Goal: Information Seeking & Learning: Learn about a topic

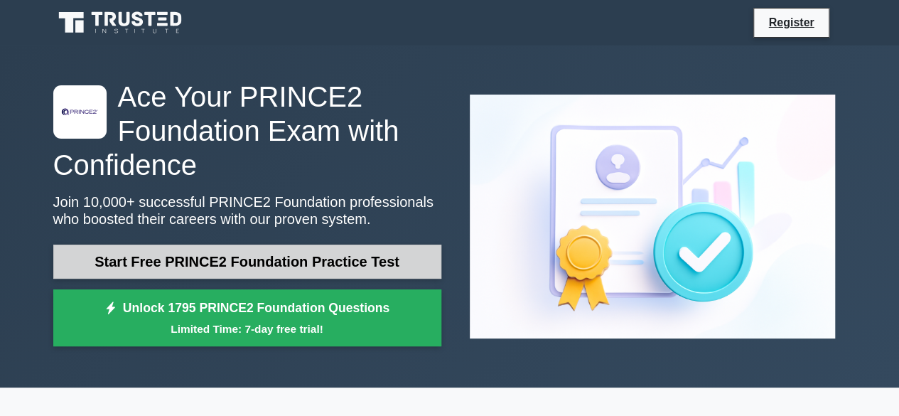
click at [251, 259] on link "Start Free PRINCE2 Foundation Practice Test" at bounding box center [247, 261] width 388 height 34
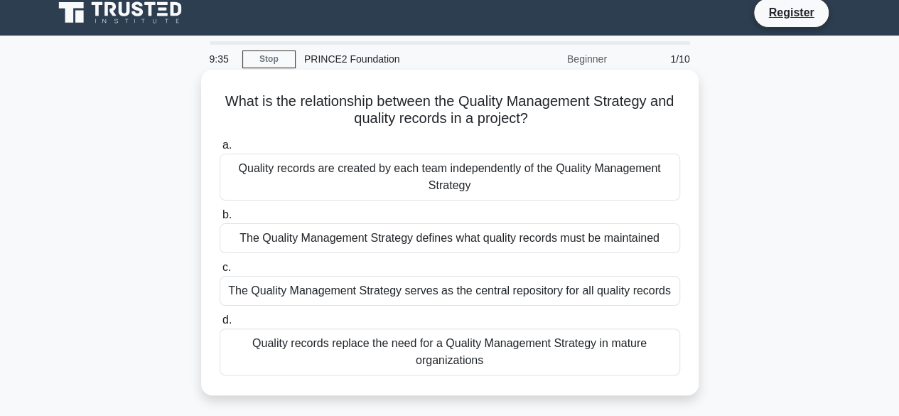
scroll to position [71, 0]
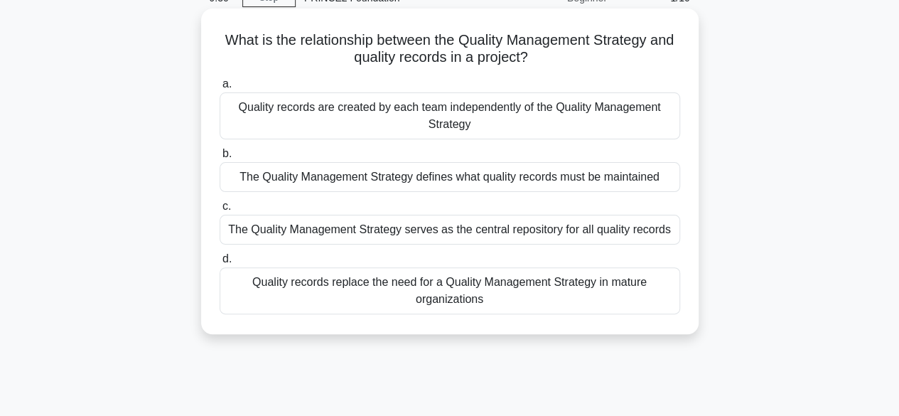
click at [488, 181] on div "The Quality Management Strategy defines what quality records must be maintained" at bounding box center [449, 177] width 460 height 30
click at [219, 158] on input "b. The Quality Management Strategy defines what quality records must be maintai…" at bounding box center [219, 153] width 0 height 9
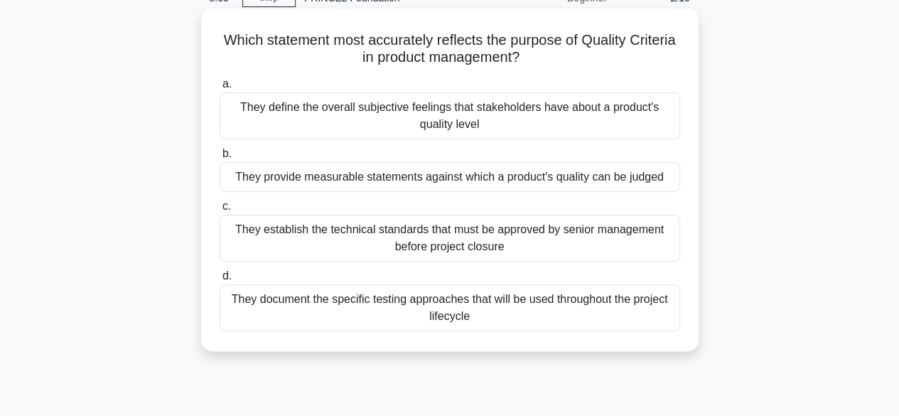
click at [405, 178] on div "They provide measurable statements against which a product's quality can be jud…" at bounding box center [449, 177] width 460 height 30
click at [219, 158] on input "b. They provide measurable statements against which a product's quality can be …" at bounding box center [219, 153] width 0 height 9
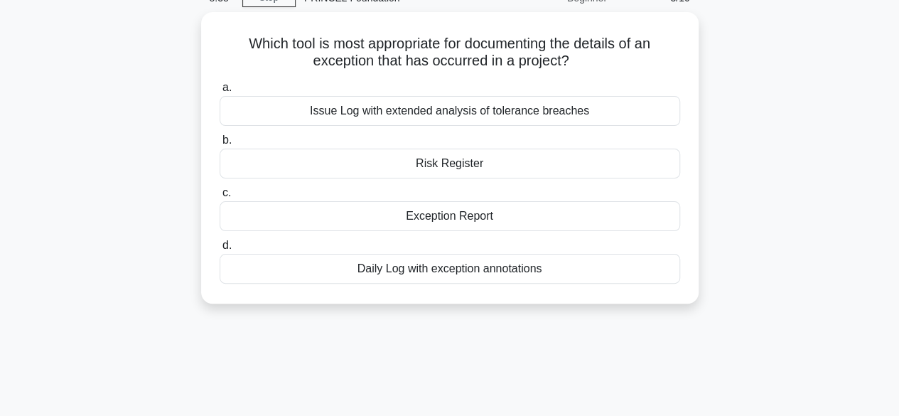
scroll to position [0, 0]
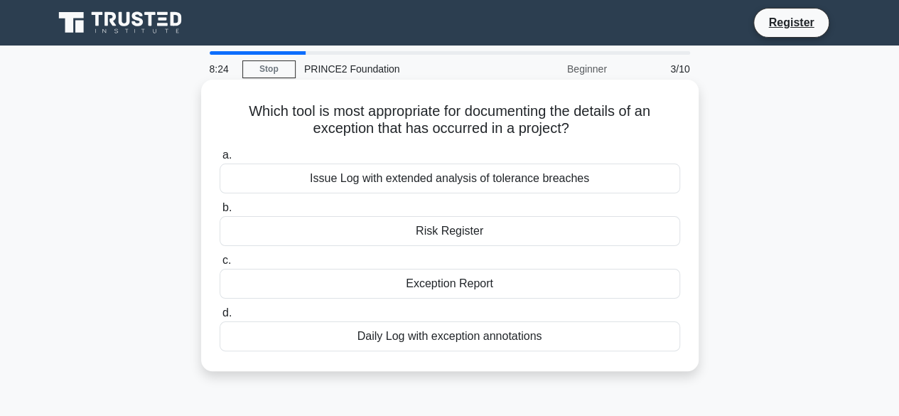
click at [421, 281] on div "Exception Report" at bounding box center [449, 283] width 460 height 30
click at [219, 265] on input "c. Exception Report" at bounding box center [219, 260] width 0 height 9
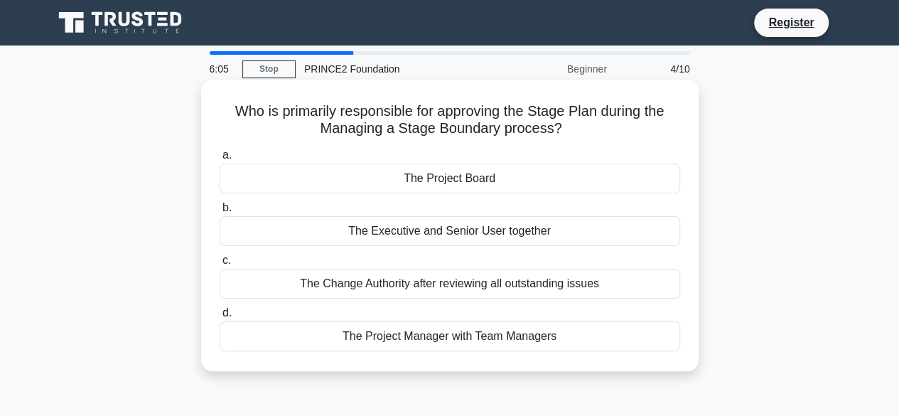
click at [492, 177] on div "The Project Board" at bounding box center [449, 178] width 460 height 30
click at [219, 160] on input "a. The Project Board" at bounding box center [219, 155] width 0 height 9
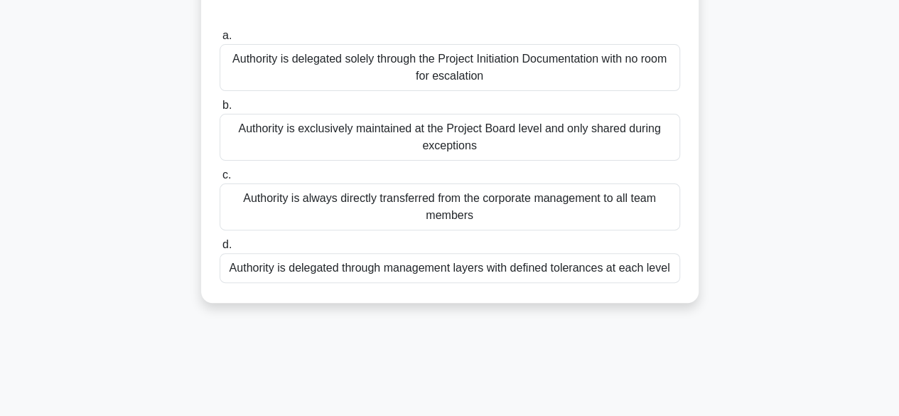
scroll to position [142, 0]
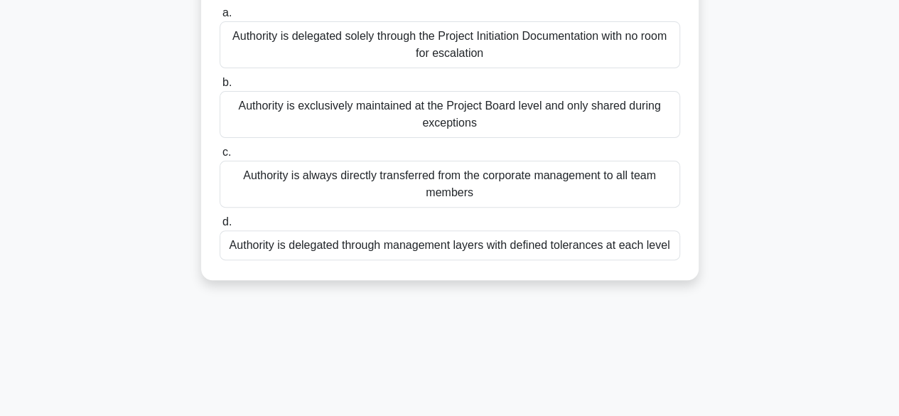
click at [474, 245] on div "Authority is delegated through management layers with defined tolerances at eac…" at bounding box center [449, 245] width 460 height 30
click at [219, 227] on input "d. Authority is delegated through management layers with defined tolerances at …" at bounding box center [219, 221] width 0 height 9
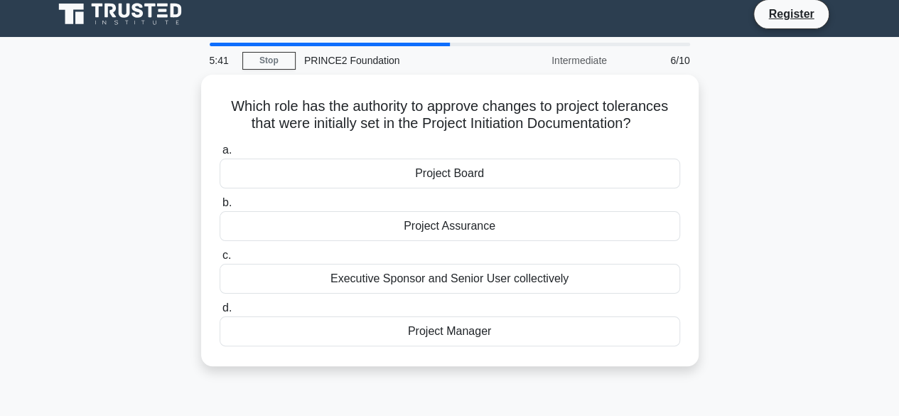
scroll to position [0, 0]
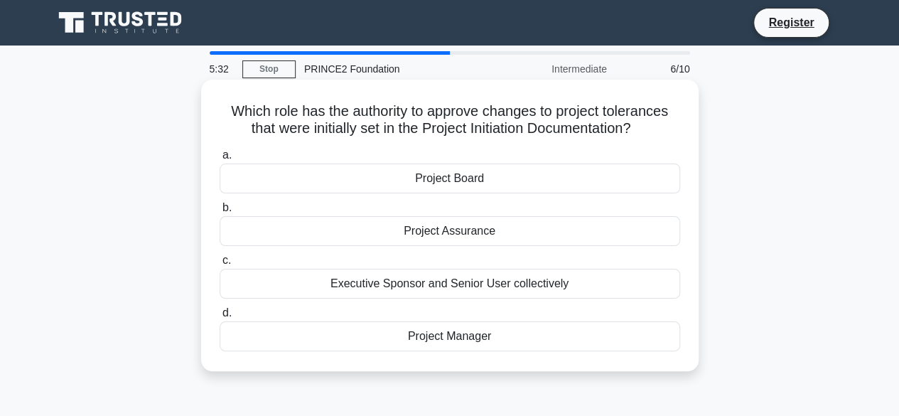
click at [463, 176] on div "Project Board" at bounding box center [449, 178] width 460 height 30
click at [219, 160] on input "a. Project Board" at bounding box center [219, 155] width 0 height 9
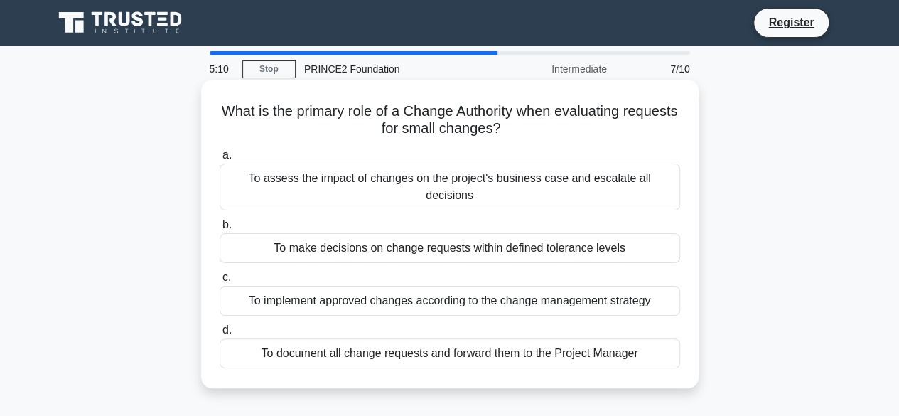
click at [394, 181] on div "To assess the impact of changes on the project's business case and escalate all…" at bounding box center [449, 186] width 460 height 47
click at [219, 160] on input "a. To assess the impact of changes on the project's business case and escalate …" at bounding box center [219, 155] width 0 height 9
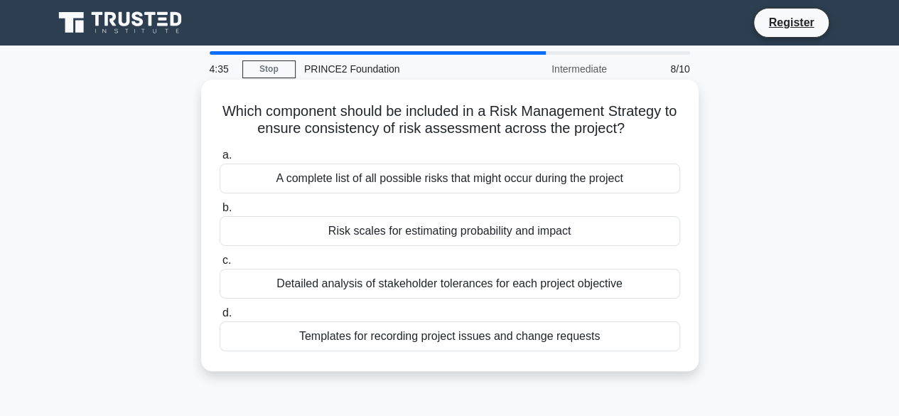
click at [422, 233] on div "Risk scales for estimating probability and impact" at bounding box center [449, 231] width 460 height 30
click at [219, 212] on input "b. Risk scales for estimating probability and impact" at bounding box center [219, 207] width 0 height 9
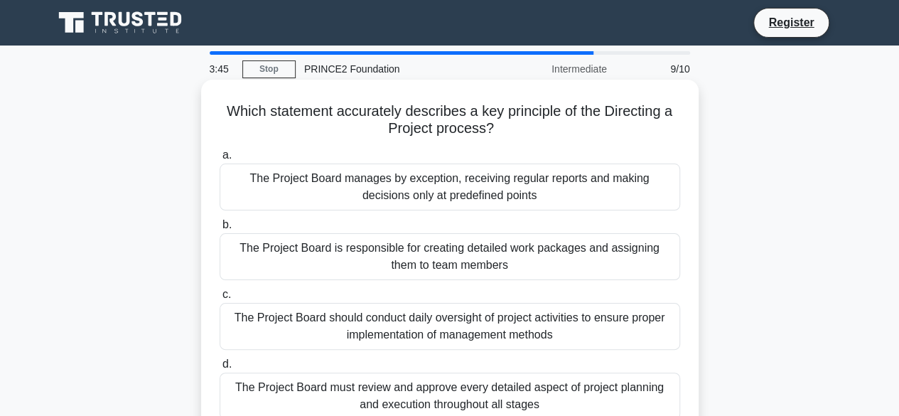
scroll to position [71, 0]
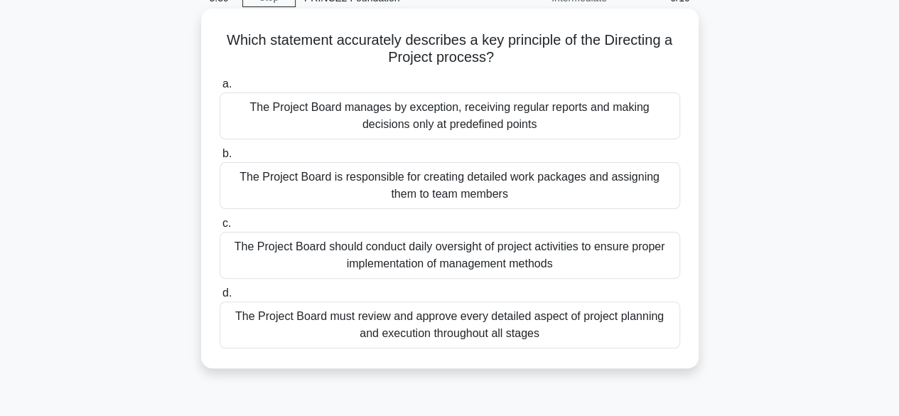
click at [443, 117] on div "The Project Board manages by exception, receiving regular reports and making de…" at bounding box center [449, 115] width 460 height 47
click at [219, 89] on input "a. The Project Board manages by exception, receiving regular reports and making…" at bounding box center [219, 84] width 0 height 9
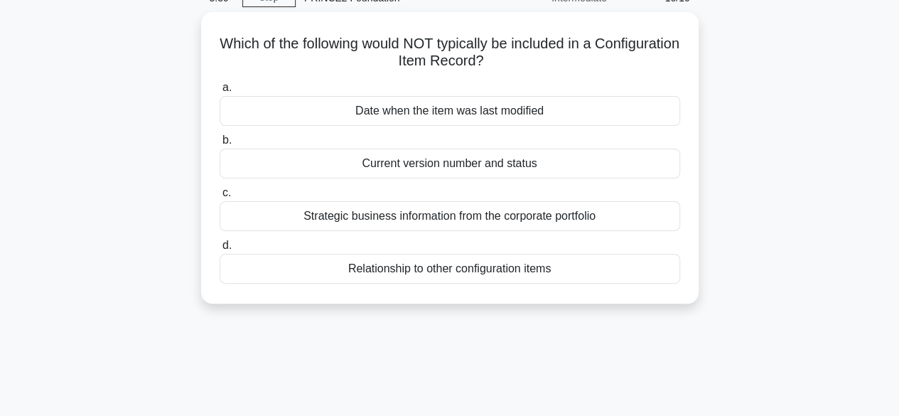
scroll to position [0, 0]
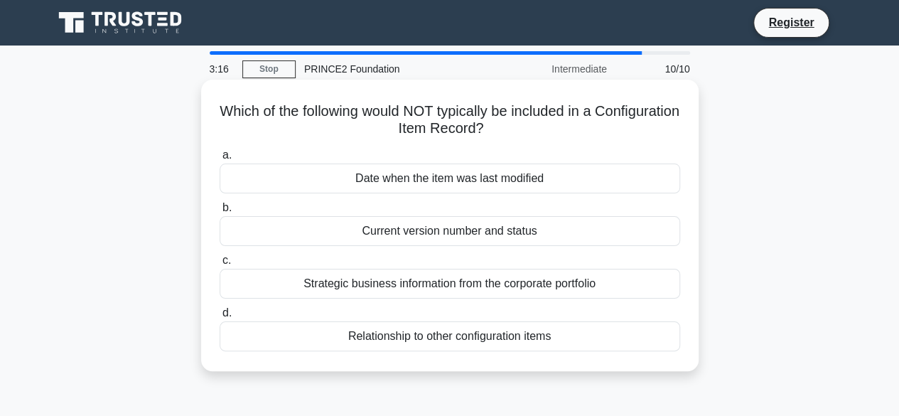
click at [444, 288] on div "Strategic business information from the corporate portfolio" at bounding box center [449, 283] width 460 height 30
click at [219, 265] on input "c. Strategic business information from the corporate portfolio" at bounding box center [219, 260] width 0 height 9
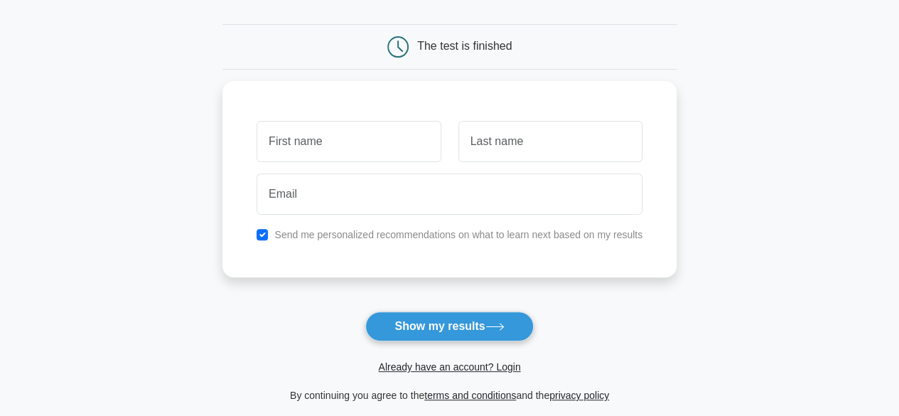
scroll to position [142, 0]
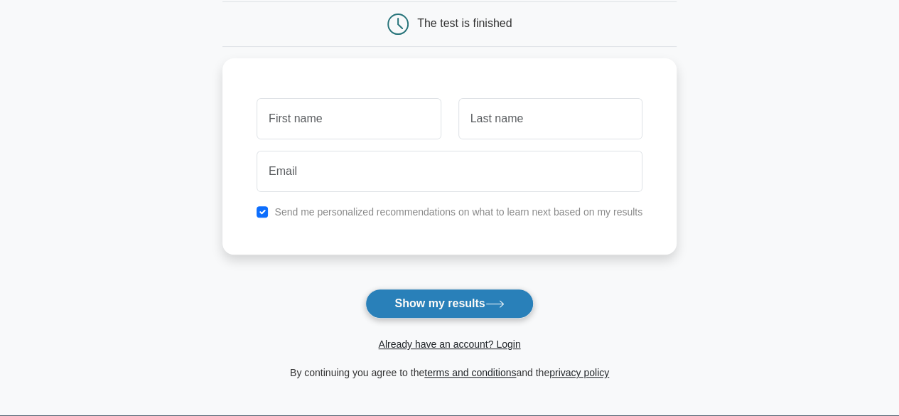
click at [459, 312] on button "Show my results" at bounding box center [449, 303] width 168 height 30
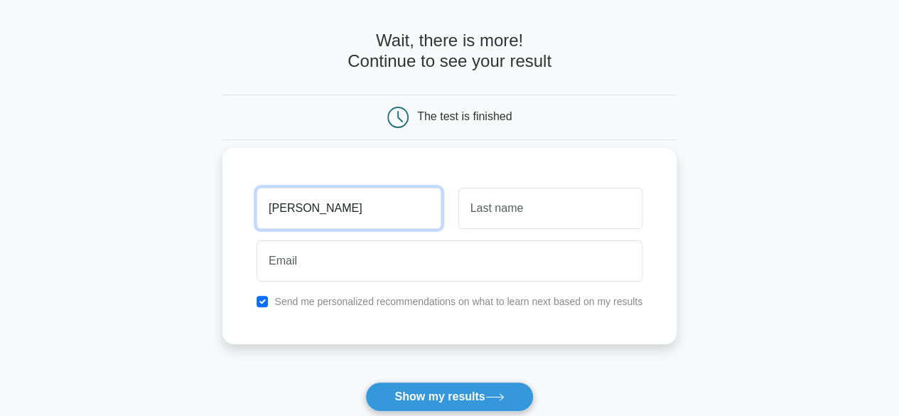
scroll to position [0, 0]
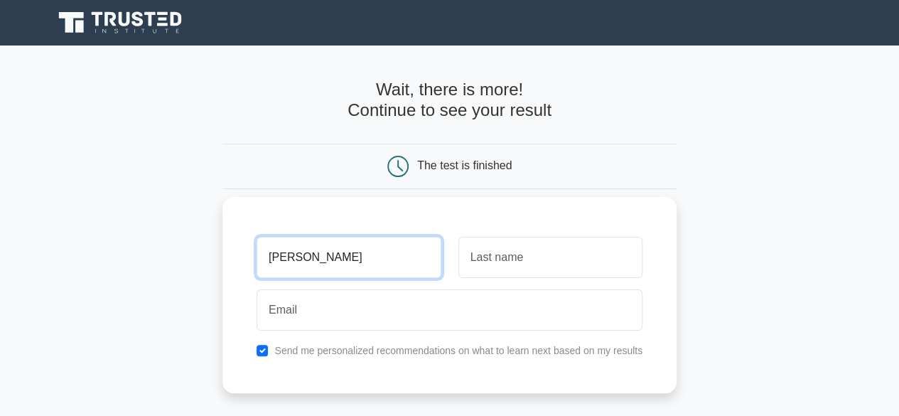
type input "Gena"
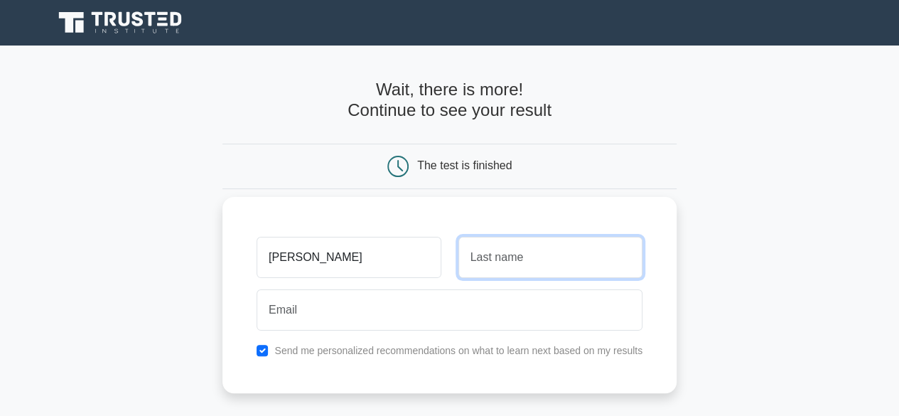
click at [549, 261] on input "text" at bounding box center [550, 257] width 184 height 41
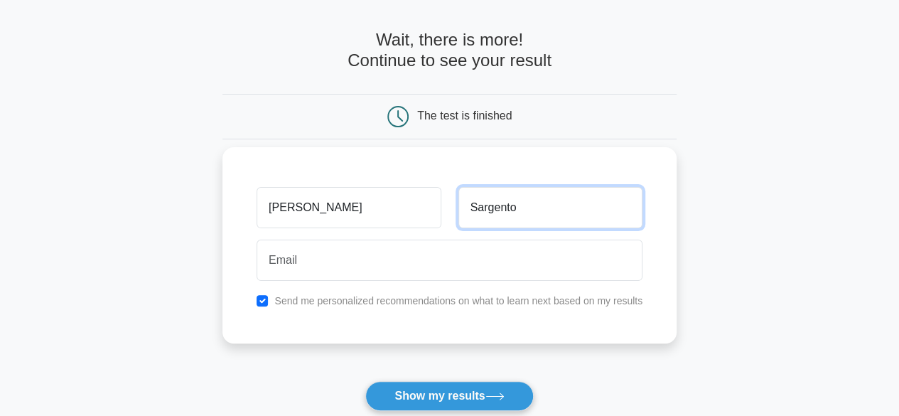
scroll to position [71, 0]
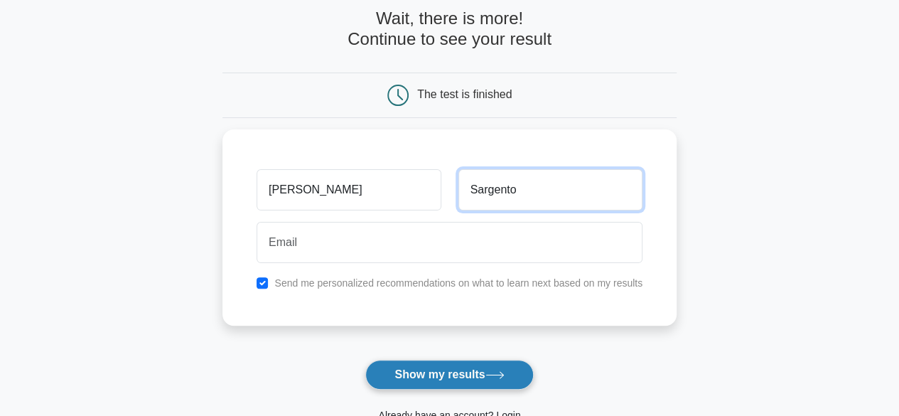
type input "Sargento"
click at [415, 373] on button "Show my results" at bounding box center [449, 374] width 168 height 30
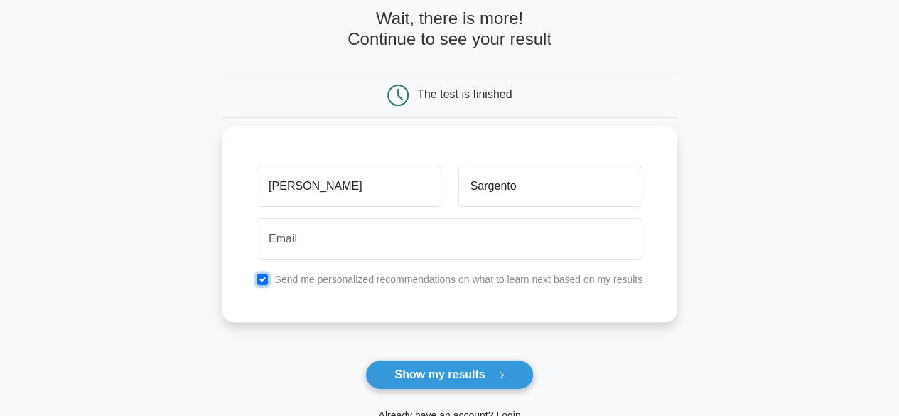
click at [263, 276] on input "checkbox" at bounding box center [261, 278] width 11 height 11
checkbox input "false"
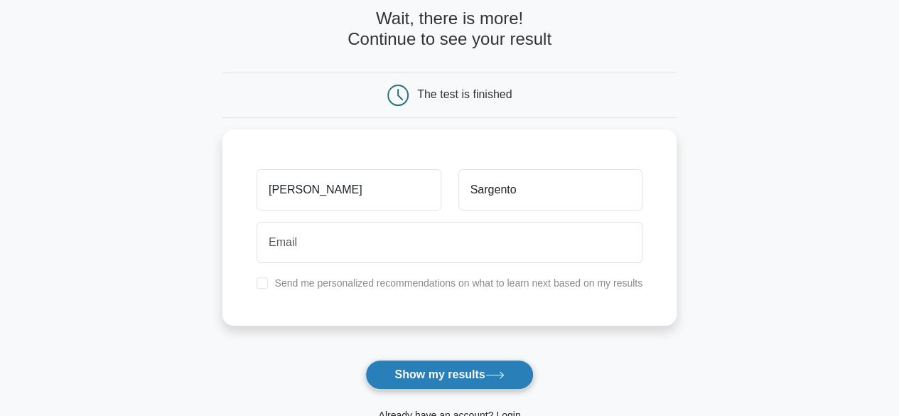
click at [441, 373] on button "Show my results" at bounding box center [449, 374] width 168 height 30
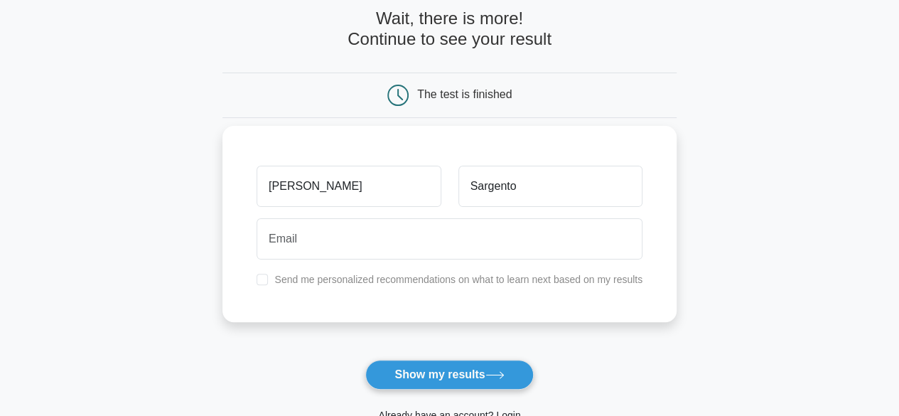
click at [293, 289] on div "Gena Sargento Send me personalized recommendations on what to learn next based …" at bounding box center [449, 224] width 454 height 196
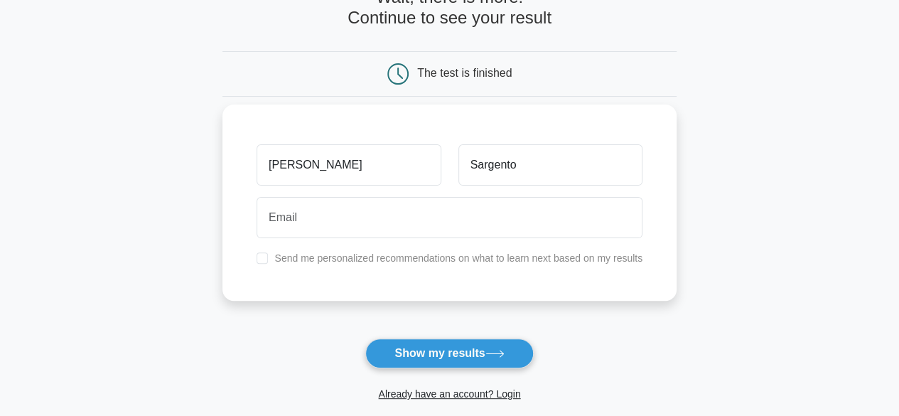
scroll to position [0, 0]
